Goal: Information Seeking & Learning: Learn about a topic

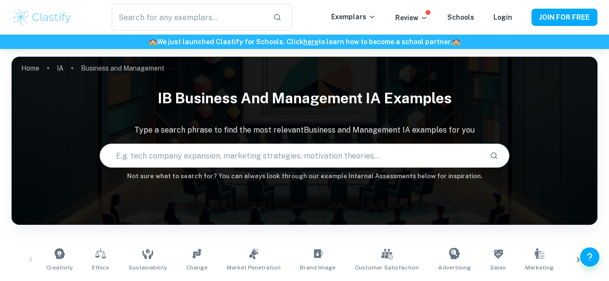
scroll to position [390, 0]
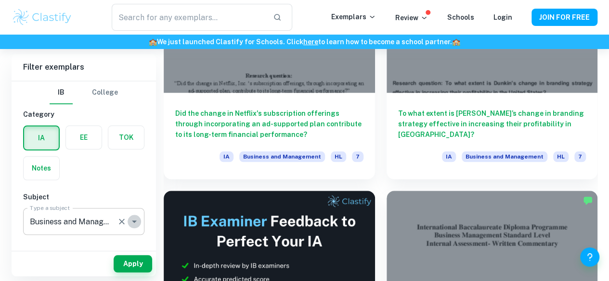
click at [136, 220] on icon "Open" at bounding box center [134, 222] width 12 height 12
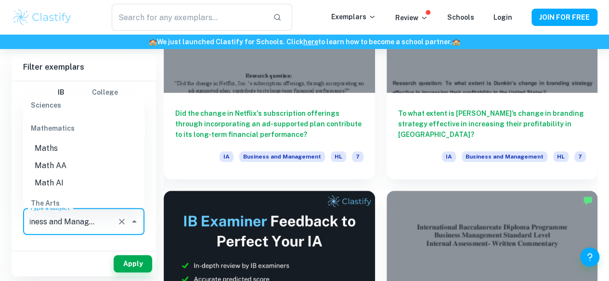
scroll to position [1299, 0]
click at [50, 182] on li "Math AI" at bounding box center [83, 182] width 121 height 17
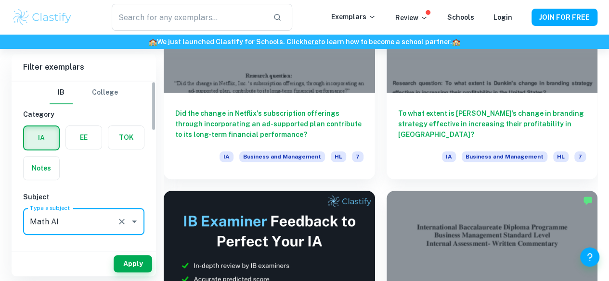
scroll to position [0, 0]
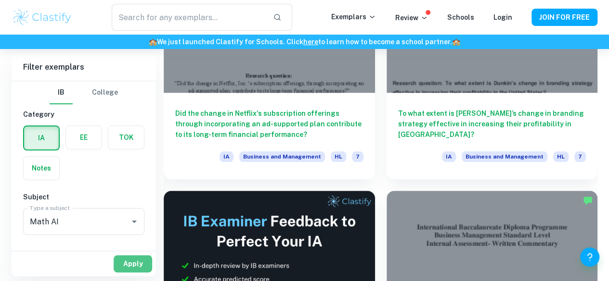
click at [131, 268] on button "Apply" at bounding box center [133, 263] width 38 height 17
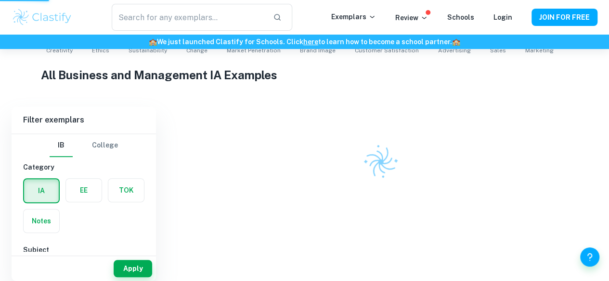
scroll to position [203, 0]
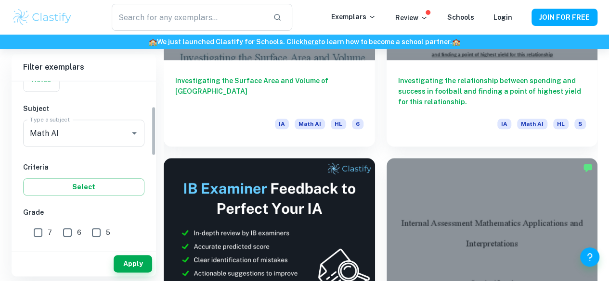
scroll to position [90, 0]
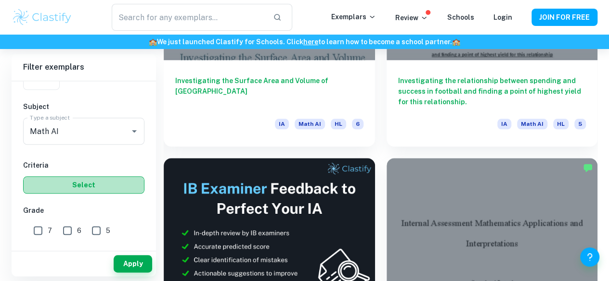
click at [109, 182] on button "Select" at bounding box center [83, 185] width 121 height 17
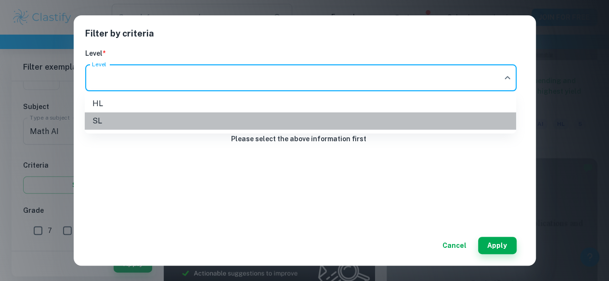
click at [209, 123] on li "SL" at bounding box center [300, 121] width 431 height 17
type input "SL"
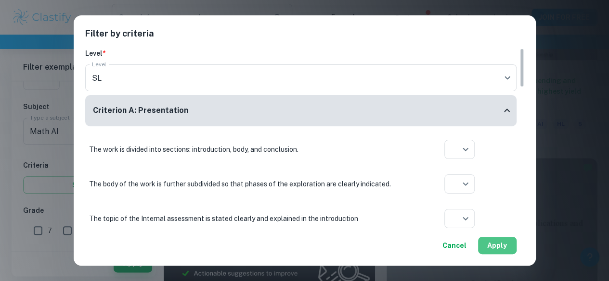
click at [494, 242] on button "Apply" at bounding box center [497, 245] width 38 height 17
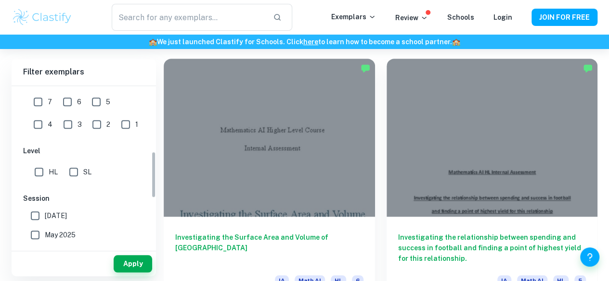
scroll to position [225, 0]
click at [76, 170] on input "SL" at bounding box center [73, 171] width 19 height 19
checkbox input "true"
click at [40, 101] on input "7" at bounding box center [37, 100] width 19 height 19
checkbox input "true"
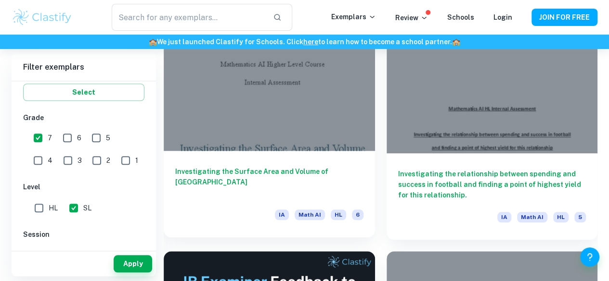
scroll to position [333, 0]
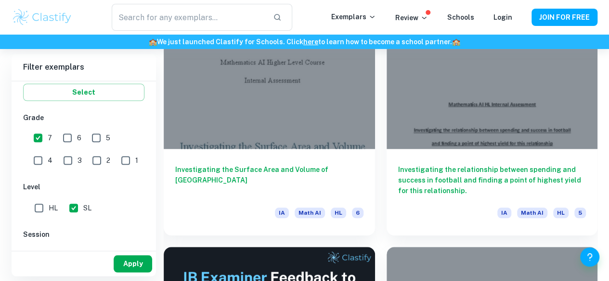
click at [131, 261] on button "Apply" at bounding box center [133, 263] width 38 height 17
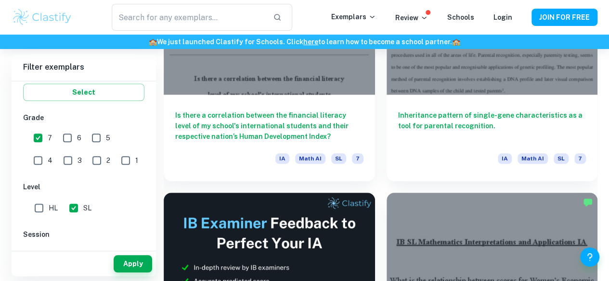
scroll to position [432, 0]
